Goal: Use online tool/utility: Utilize a website feature to perform a specific function

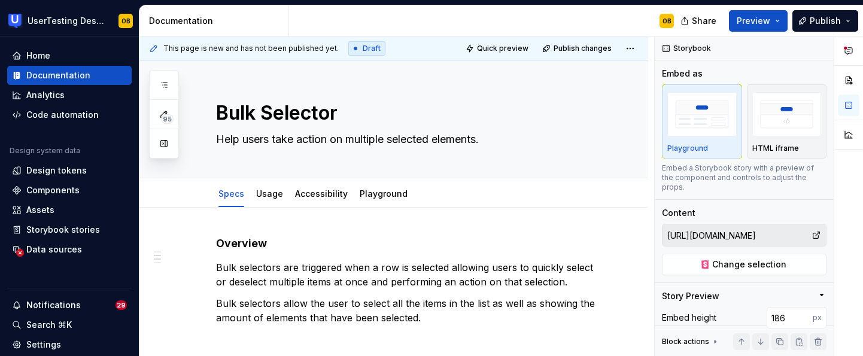
scroll to position [284, 0]
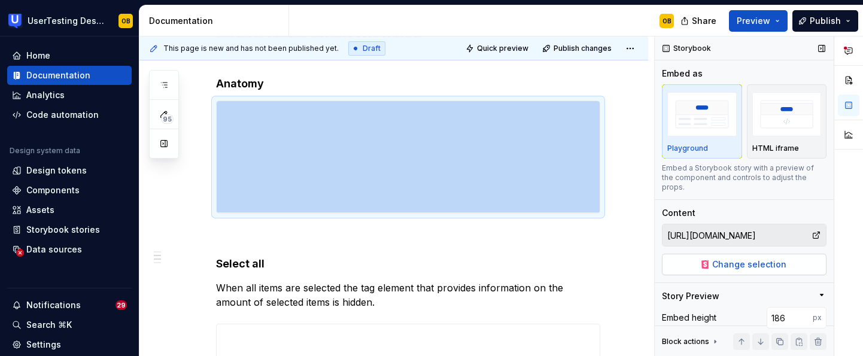
click at [784, 254] on button "Change selection" at bounding box center [744, 265] width 165 height 22
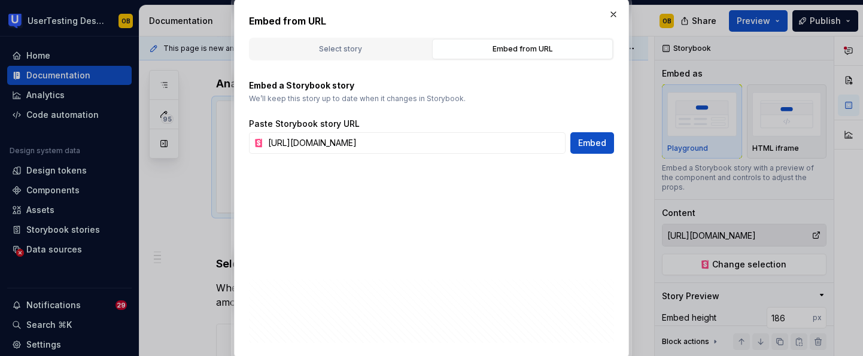
scroll to position [0, 114]
type textarea "*"
type input "[URL][DOMAIN_NAME]"
click at [599, 142] on span "Embed" at bounding box center [592, 143] width 28 height 12
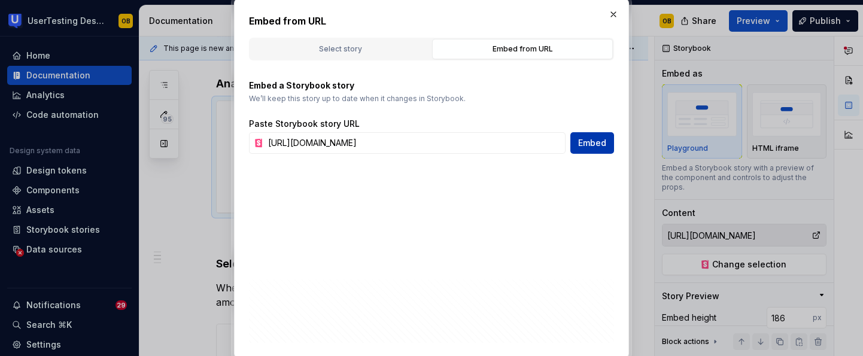
type input "[URL][DOMAIN_NAME]"
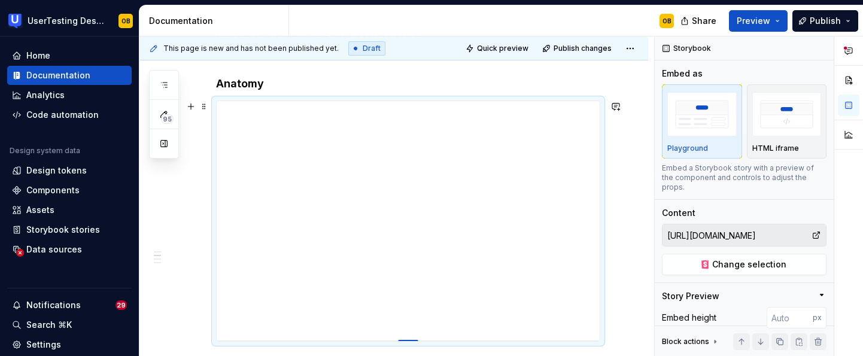
type textarea "*"
type input "215"
type textarea "*"
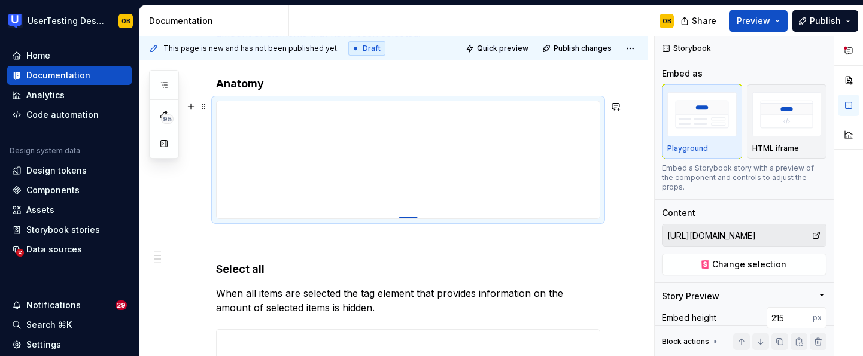
type input "195"
type textarea "*"
type input "194"
type textarea "*"
type input "193"
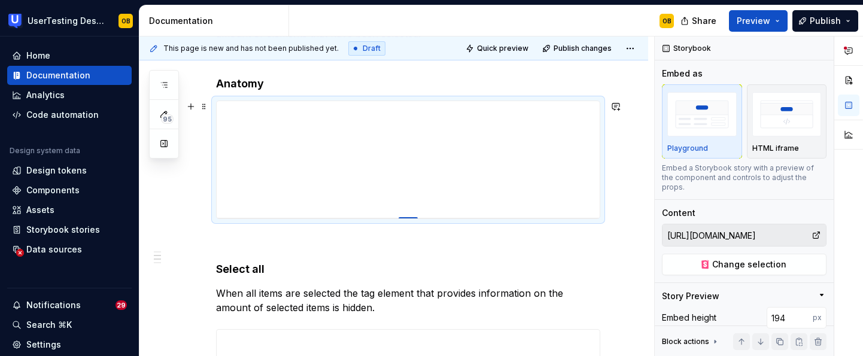
type textarea "*"
type input "192"
type textarea "*"
type input "191"
type textarea "*"
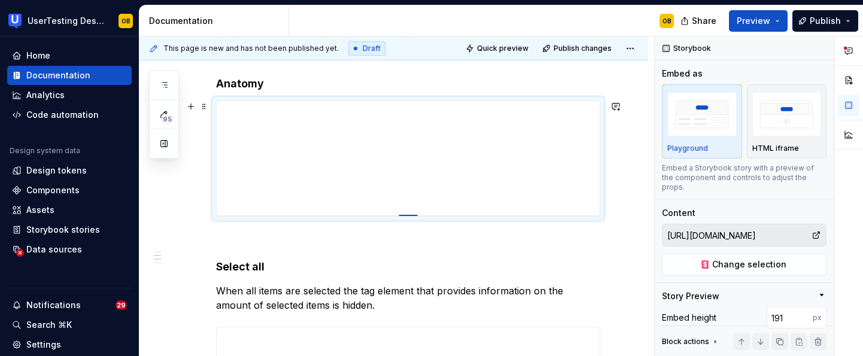
type input "190"
type textarea "*"
type input "189"
type textarea "*"
type input "188"
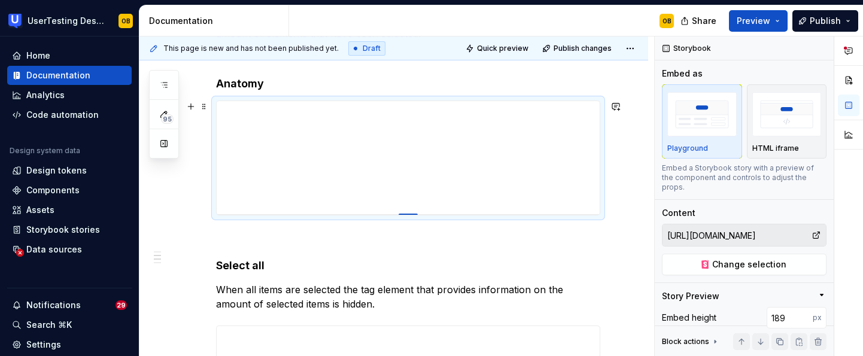
type textarea "*"
type input "187"
type textarea "*"
type input "186"
type textarea "*"
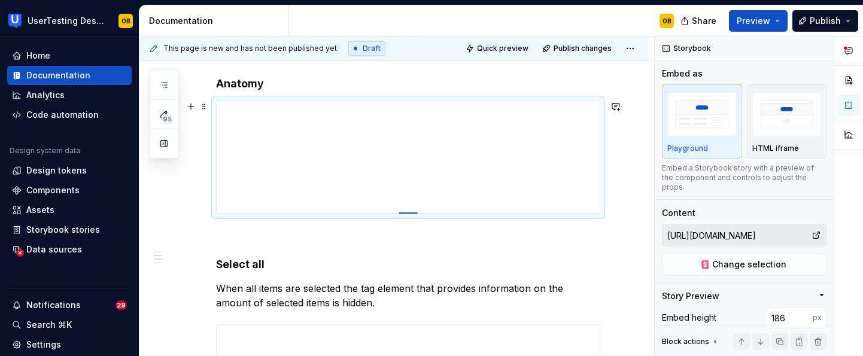
type input "185"
drag, startPoint x: 410, startPoint y: 339, endPoint x: 424, endPoint y: 212, distance: 128.1
type textarea "*"
